Goal: Task Accomplishment & Management: Manage account settings

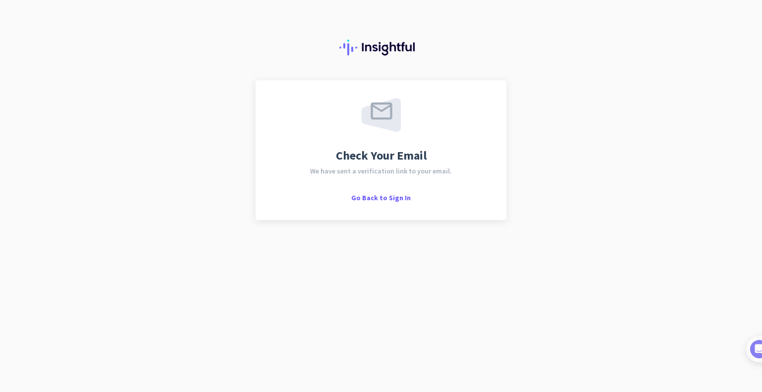
click at [371, 165] on div "Check Your Email We have sent a verification link to your email. Go Back to Sig…" at bounding box center [380, 150] width 215 height 104
click at [371, 170] on span "We have sent a verification link to your email." at bounding box center [381, 171] width 142 height 7
click at [373, 163] on div "Check Your Email We have sent a verification link to your email. Go Back to Sig…" at bounding box center [380, 150] width 215 height 104
click at [379, 141] on div "Check Your Email We have sent a verification link to your email. Go Back to Sig…" at bounding box center [380, 150] width 215 height 104
click at [379, 200] on span "Go Back to Sign In" at bounding box center [381, 197] width 60 height 9
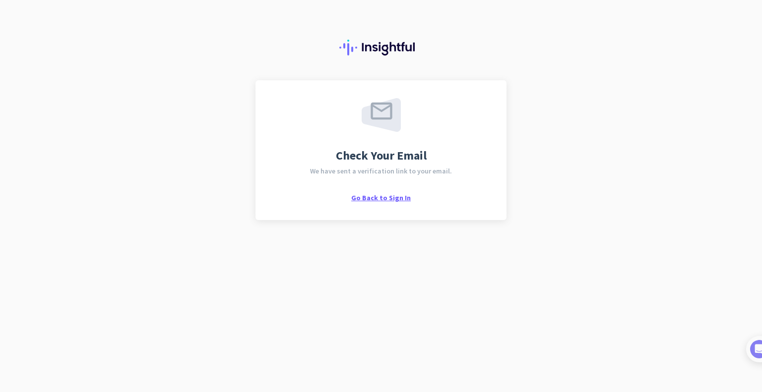
click at [401, 200] on span "Go Back to Sign In" at bounding box center [381, 197] width 60 height 9
click at [379, 198] on span "Go Back to Sign In" at bounding box center [381, 197] width 60 height 9
click at [387, 196] on span "Go Back to Sign In" at bounding box center [381, 197] width 60 height 9
